Goal: Information Seeking & Learning: Learn about a topic

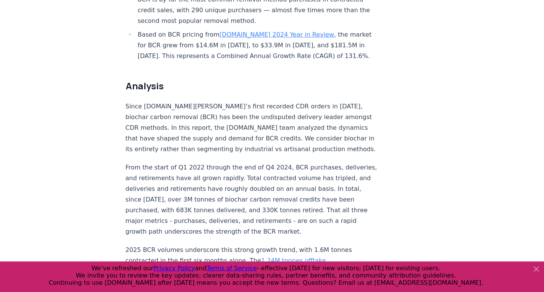
scroll to position [522, 0]
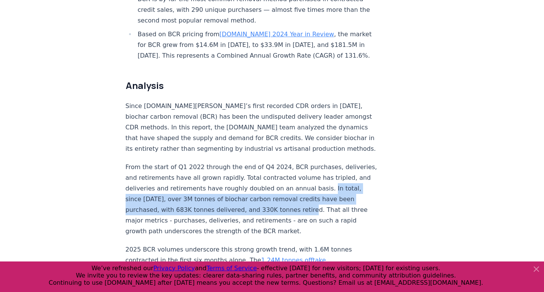
drag, startPoint x: 142, startPoint y: 173, endPoint x: 334, endPoint y: 185, distance: 192.2
click at [334, 185] on p "From the start of Q1 2022 through the end of Q4 2024, BCR purchases, deliveries…" at bounding box center [252, 199] width 253 height 75
copy p "In total, since [DATE], over 3M tonnes of biochar carbon removal credits have b…"
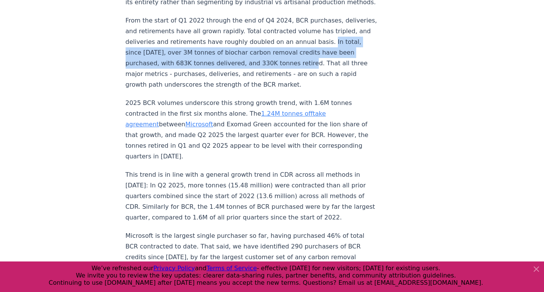
scroll to position [669, 0]
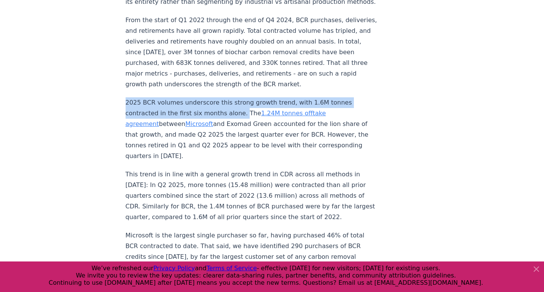
copy p "2025 BCR volumes underscore this strong growth trend, with 1.6M tonnes contract…"
drag, startPoint x: 126, startPoint y: 76, endPoint x: 235, endPoint y: 89, distance: 110.2
click at [235, 97] on p "2025 BCR volumes underscore this strong growth trend, with 1.6M tonnes contract…" at bounding box center [252, 129] width 253 height 64
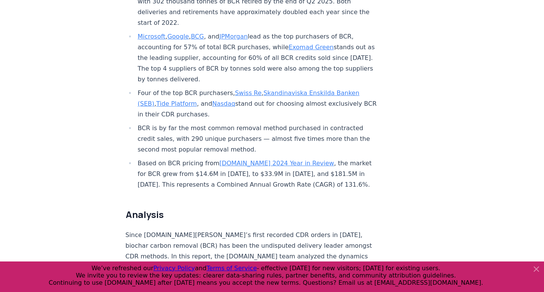
scroll to position [393, 0]
click at [216, 208] on h2 "Analysis" at bounding box center [252, 214] width 253 height 12
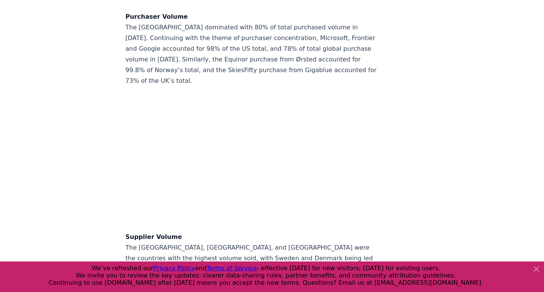
scroll to position [6446, 0]
